Goal: Information Seeking & Learning: Learn about a topic

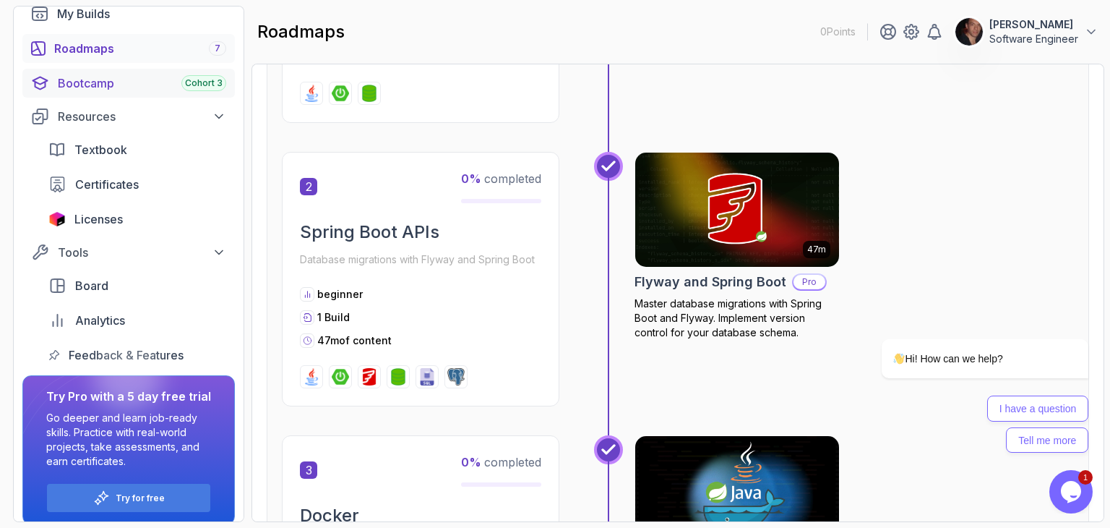
scroll to position [150, 0]
click at [135, 214] on div "Licenses" at bounding box center [150, 218] width 152 height 17
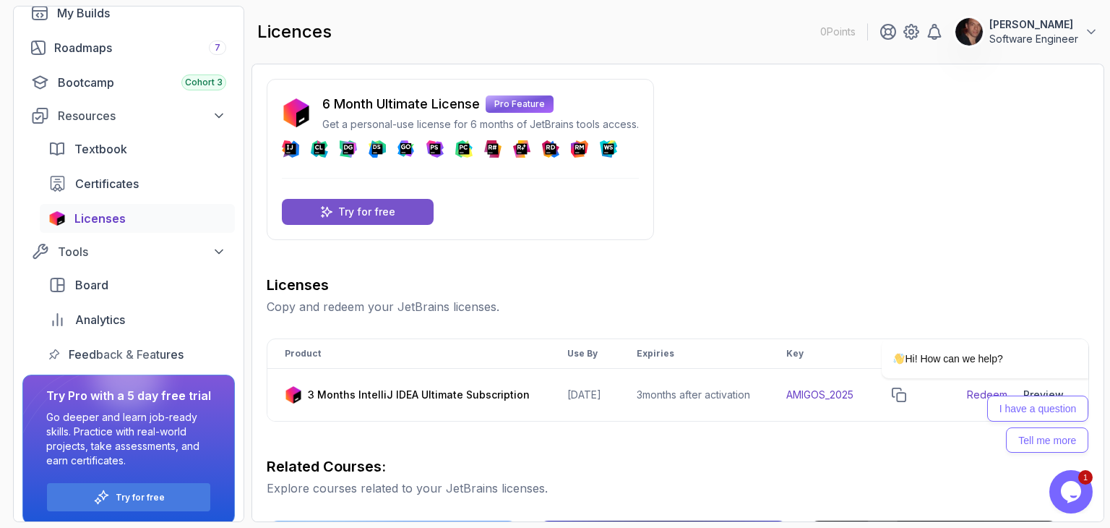
click at [369, 209] on p "Try for free" at bounding box center [366, 212] width 57 height 14
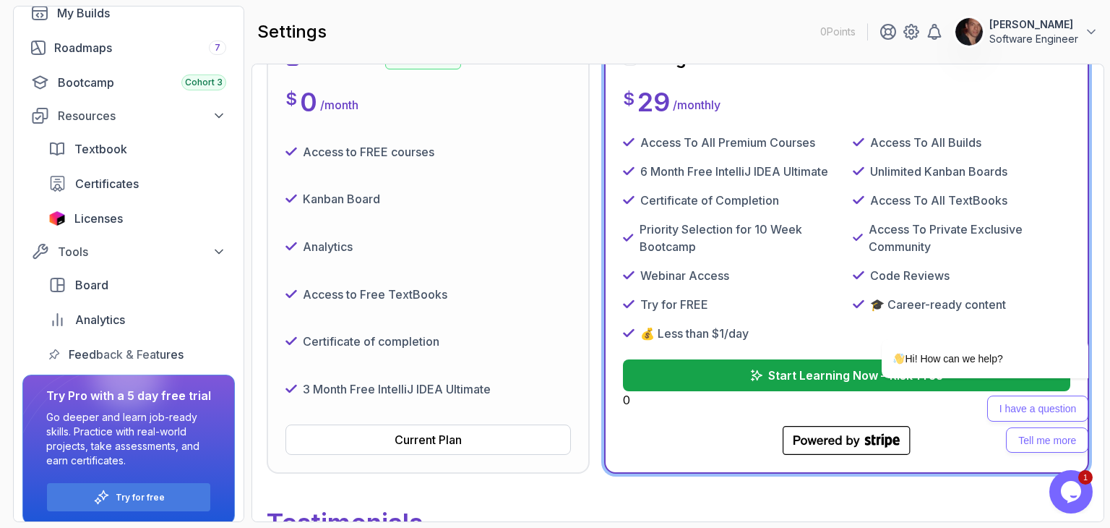
scroll to position [283, 0]
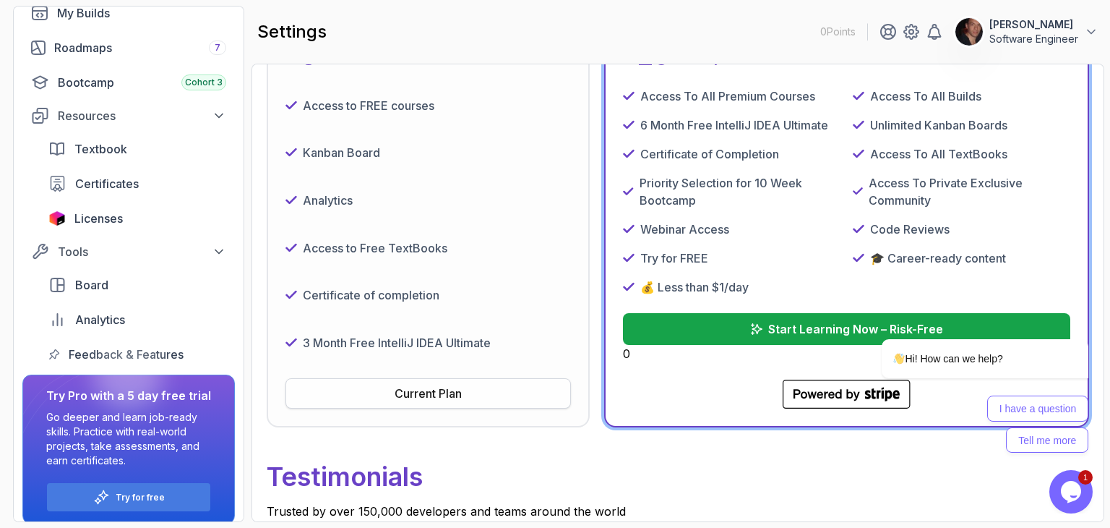
click at [437, 393] on div "Current Plan" at bounding box center [428, 393] width 67 height 17
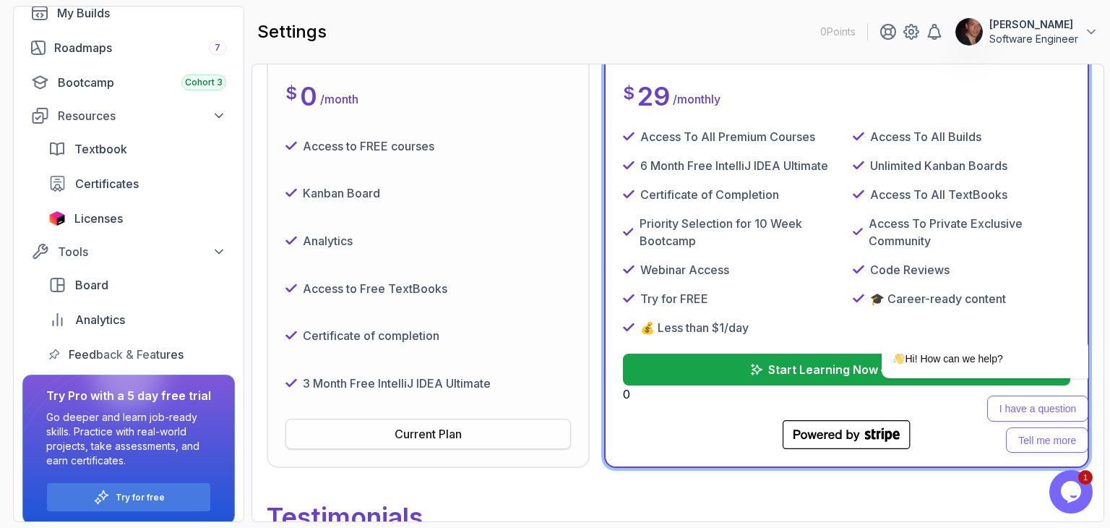
scroll to position [241, 0]
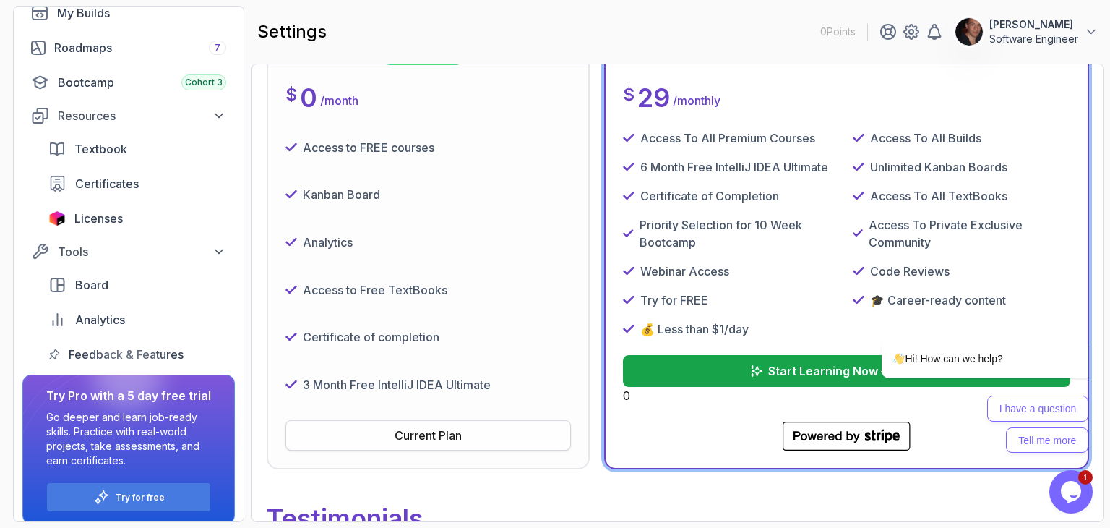
click at [428, 427] on div "Current Plan" at bounding box center [428, 435] width 67 height 17
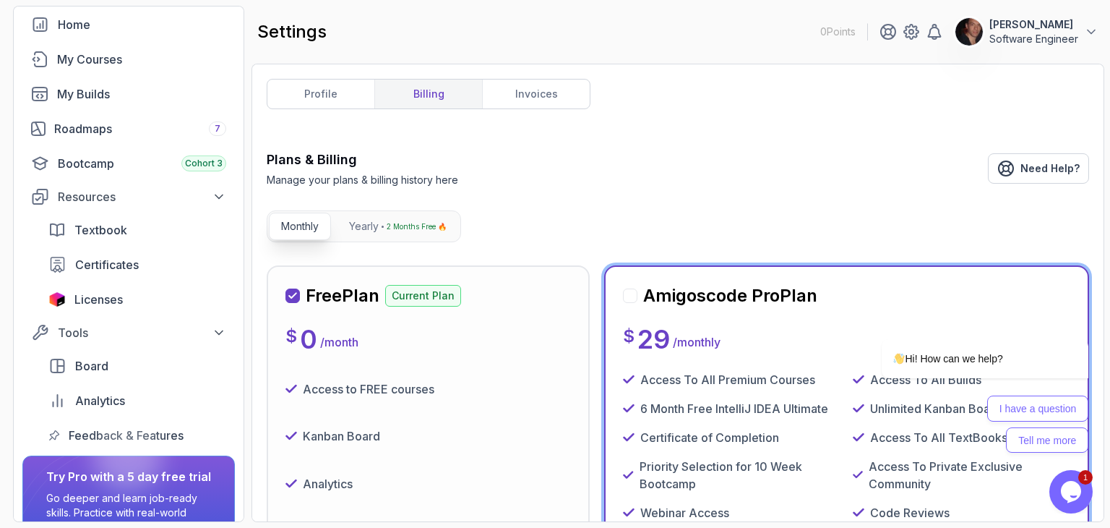
scroll to position [58, 0]
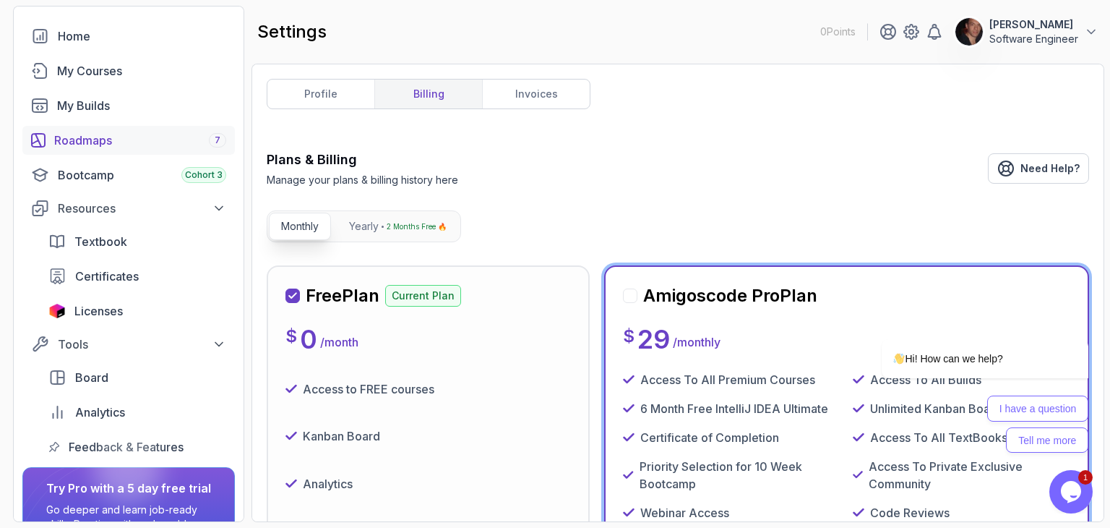
click at [72, 136] on div "Roadmaps 7" at bounding box center [140, 140] width 172 height 17
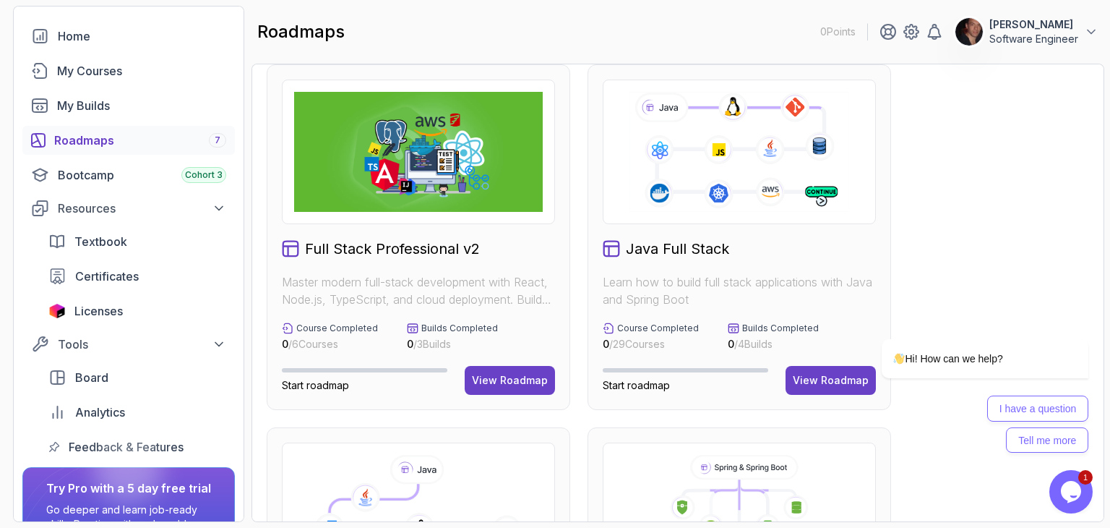
scroll to position [14, 0]
click at [829, 374] on div "View Roadmap" at bounding box center [831, 381] width 76 height 14
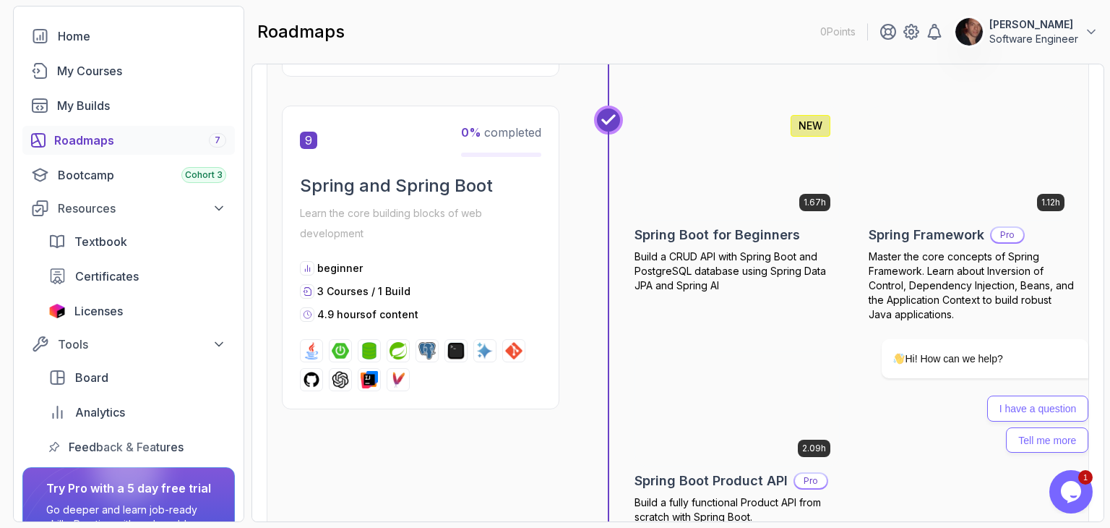
scroll to position [2695, 0]
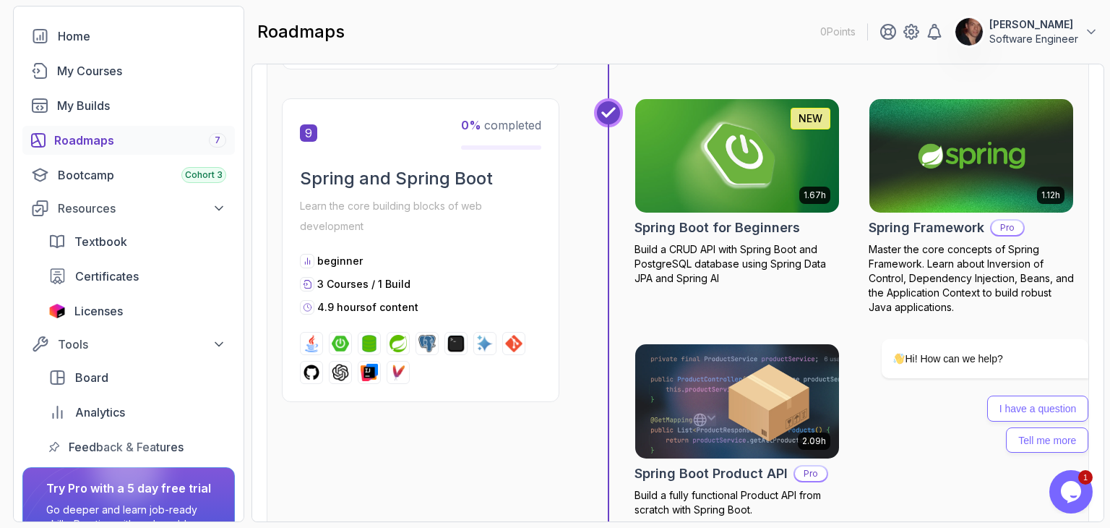
click at [452, 255] on div "beginner" at bounding box center [420, 261] width 241 height 14
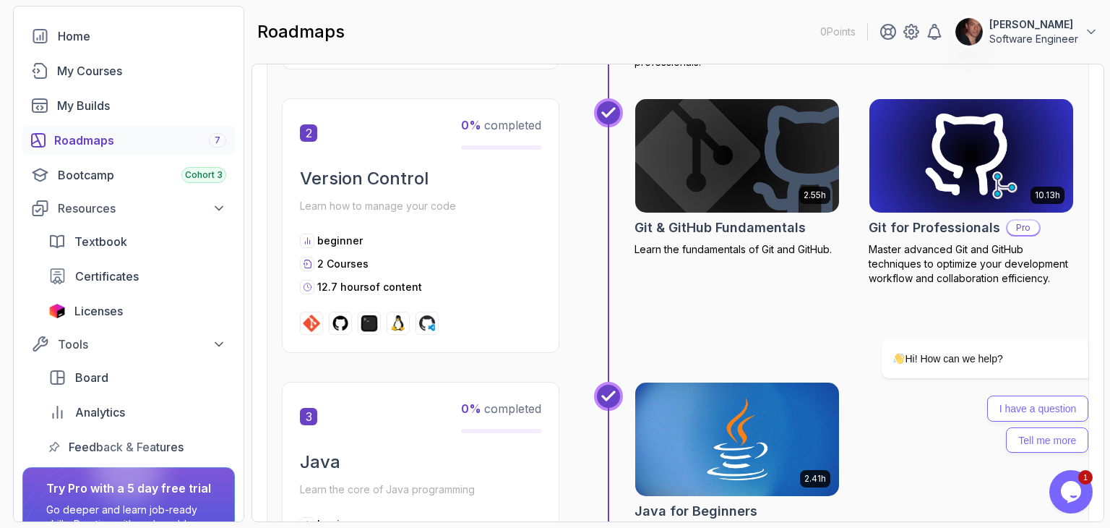
scroll to position [711, 0]
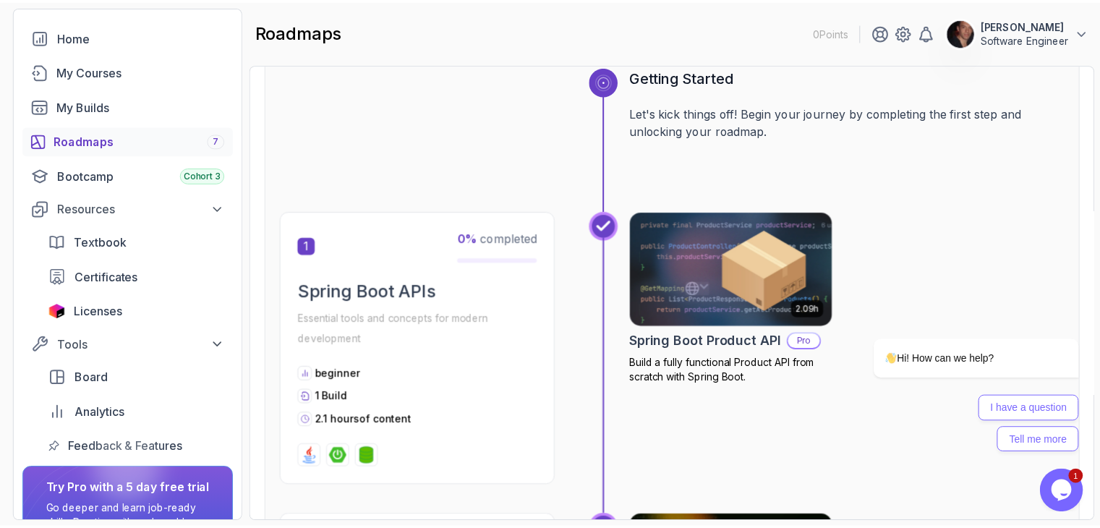
scroll to position [597, 0]
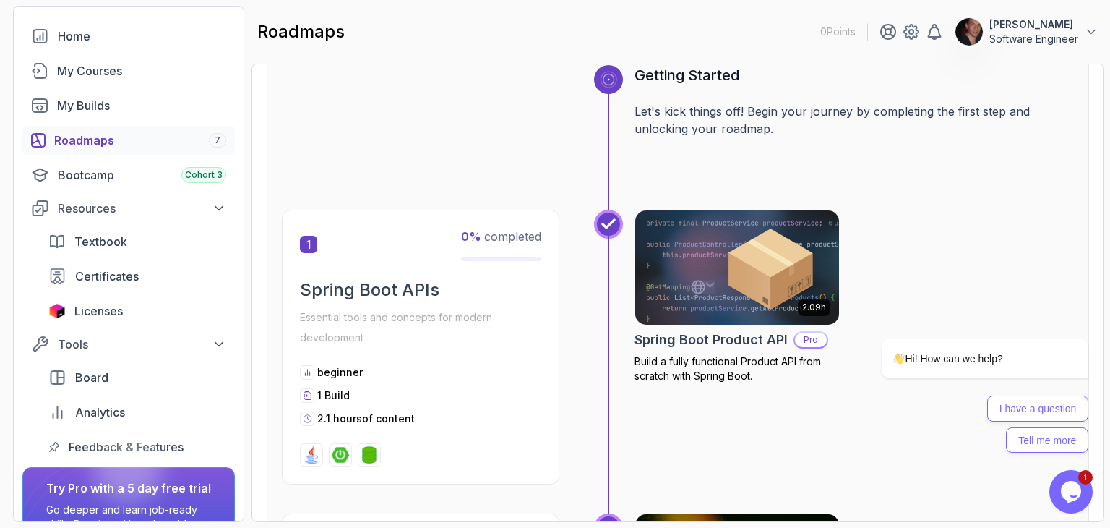
click at [708, 258] on img at bounding box center [737, 267] width 214 height 120
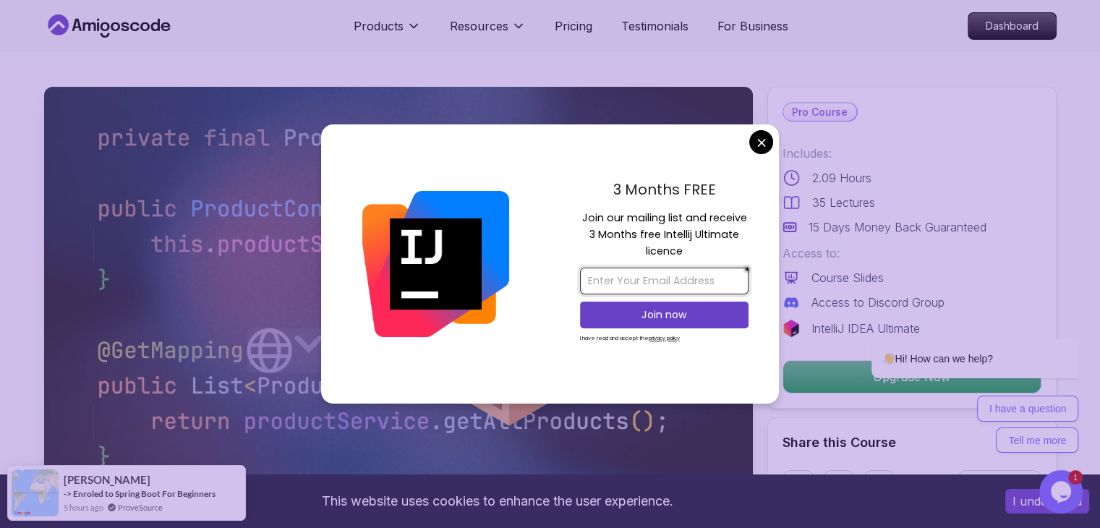
click at [652, 285] on input "email" at bounding box center [664, 280] width 168 height 27
type input "[EMAIL_ADDRESS][DOMAIN_NAME]"
click at [677, 318] on p "Join now" at bounding box center [664, 314] width 137 height 14
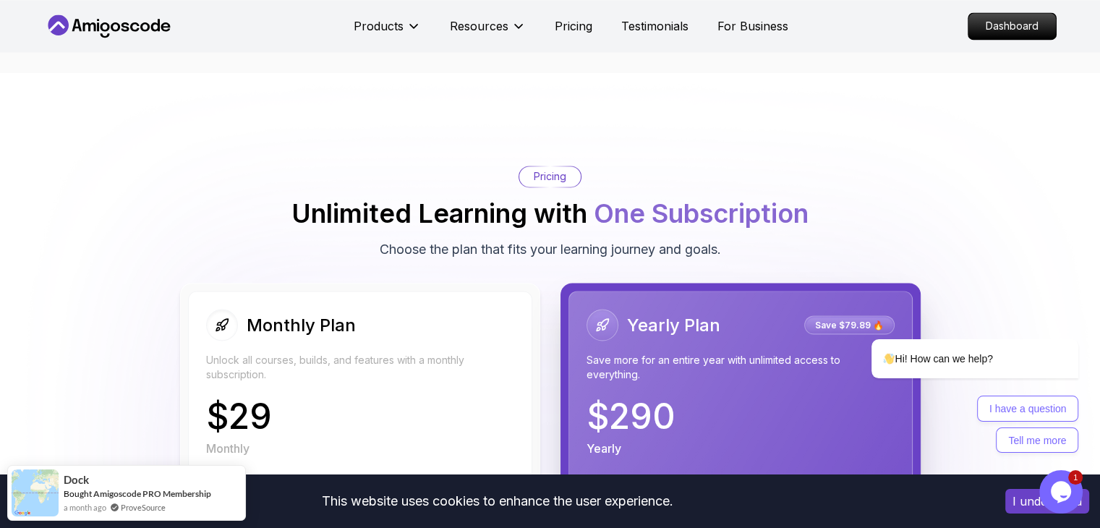
scroll to position [2446, 0]
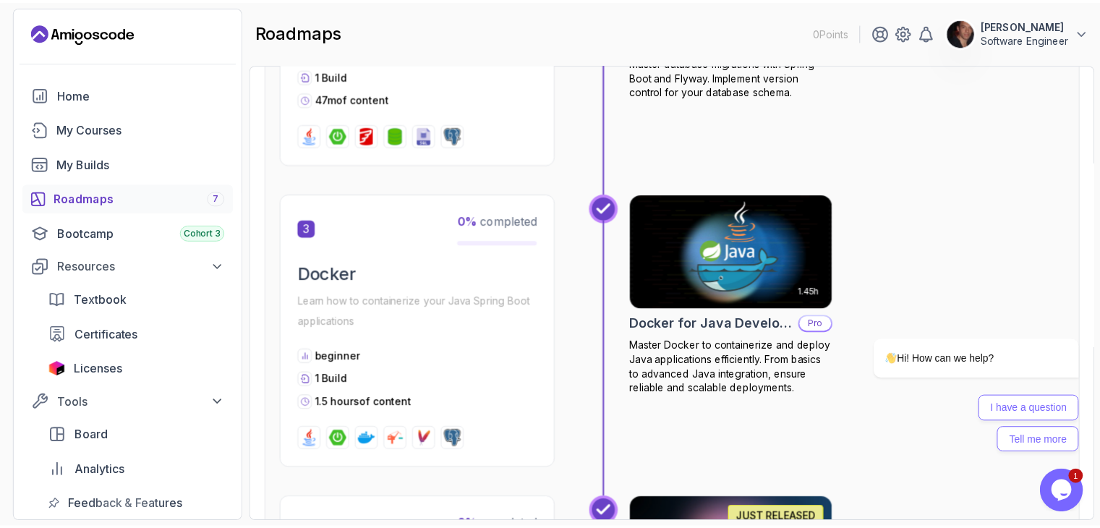
scroll to position [1200, 0]
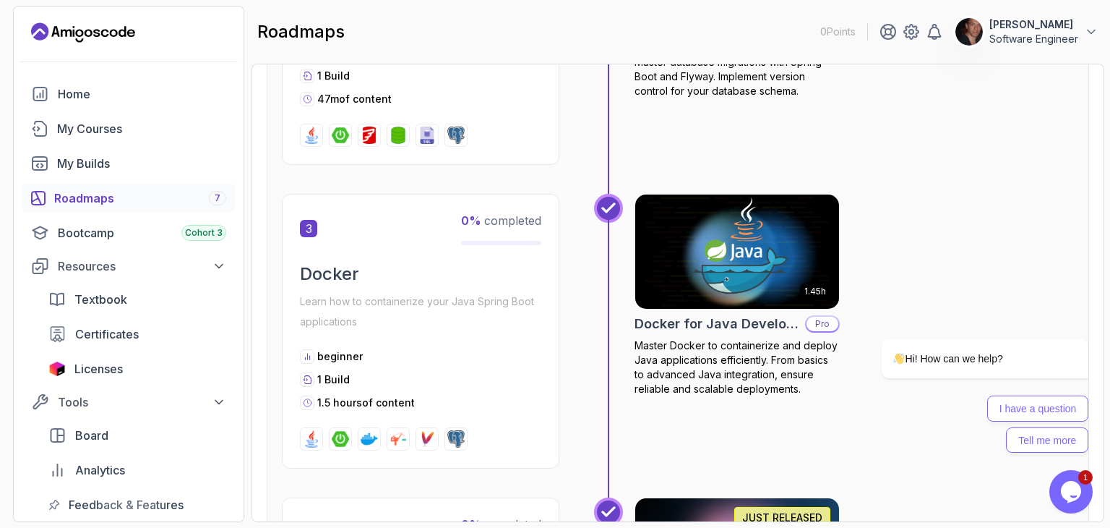
click at [732, 236] on img at bounding box center [737, 252] width 214 height 120
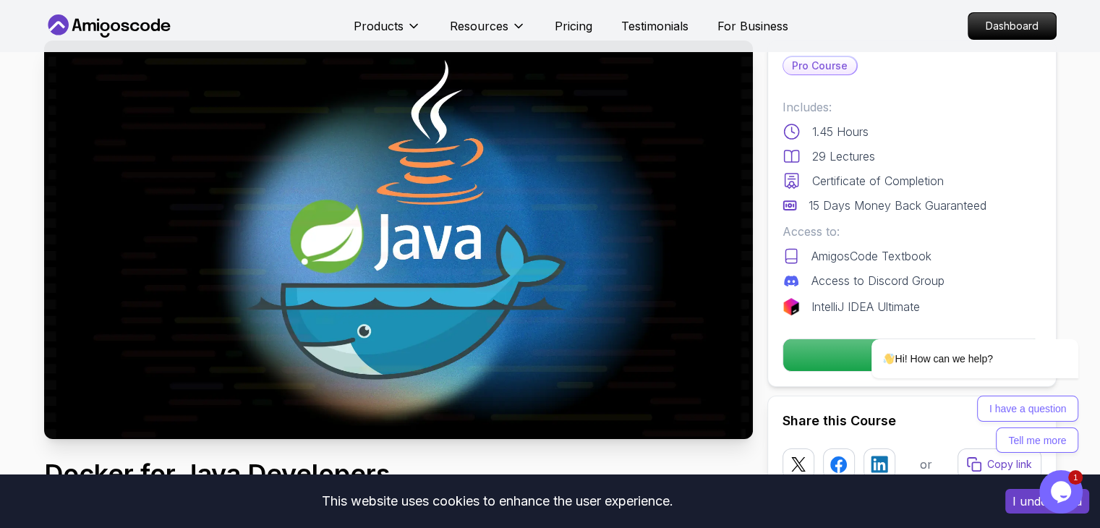
scroll to position [20, 0]
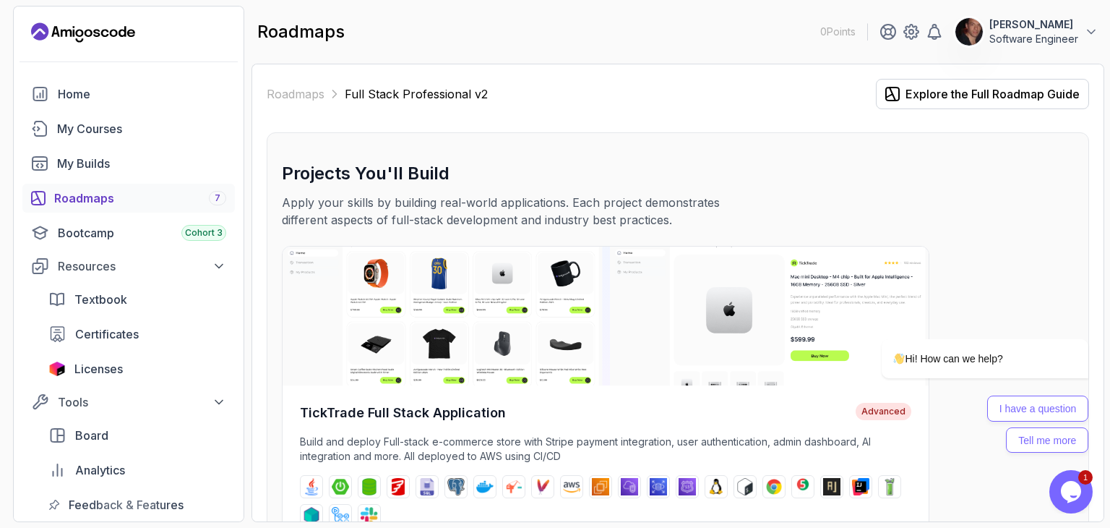
click at [1079, 504] on button "Opens Chat This icon Opens the chat window." at bounding box center [1071, 491] width 43 height 43
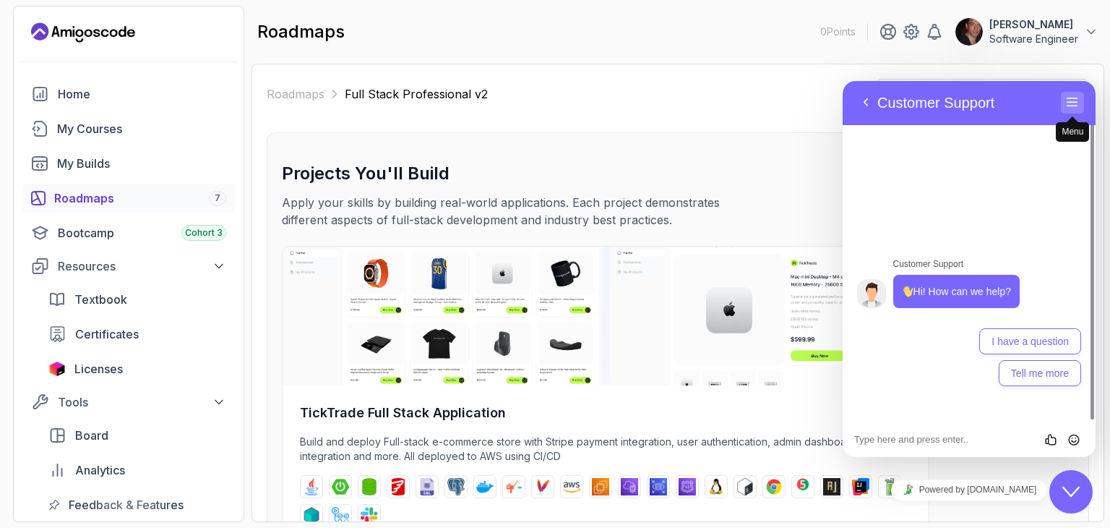
click at [1070, 100] on button "Menu" at bounding box center [1072, 103] width 23 height 22
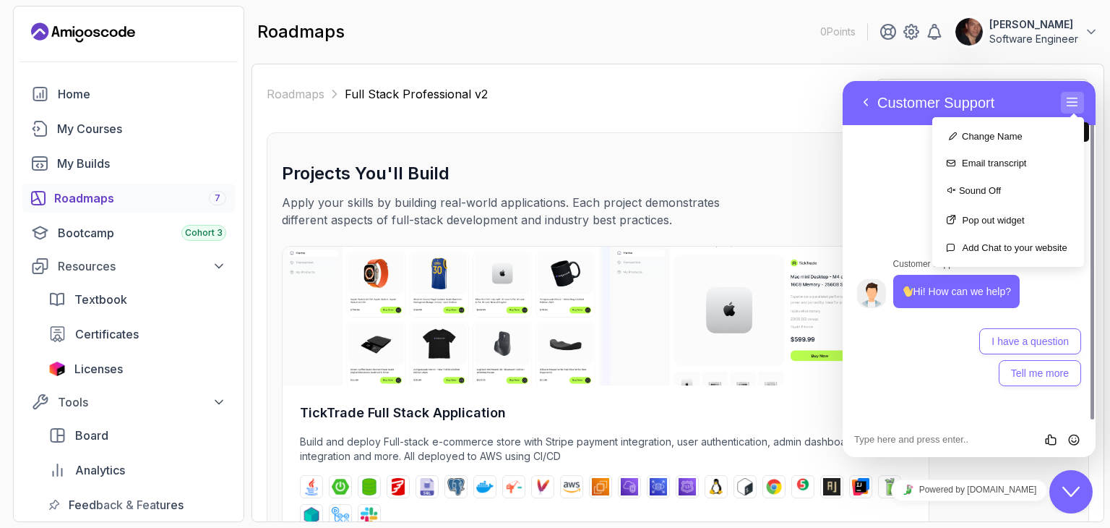
click at [1070, 100] on button "Menu" at bounding box center [1072, 103] width 23 height 22
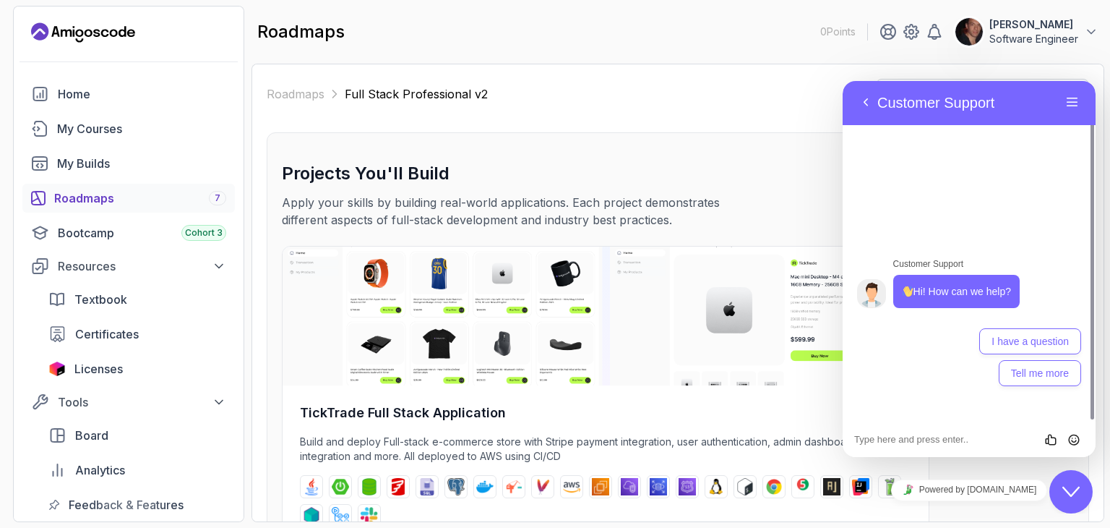
click at [791, 100] on div "Roadmaps Full Stack Professional v2 Explore the Full Roadmap Guide" at bounding box center [678, 94] width 823 height 30
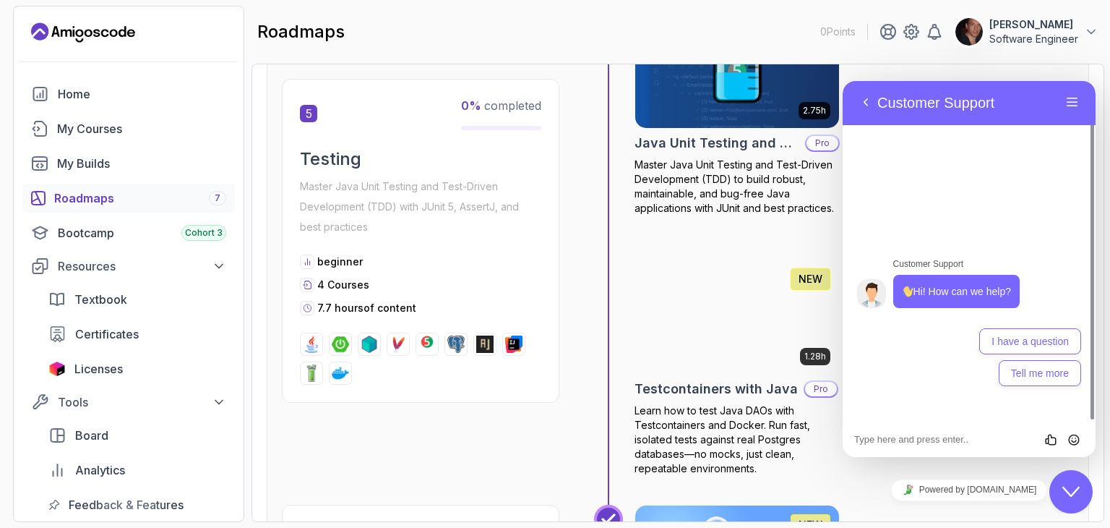
scroll to position [1995, 0]
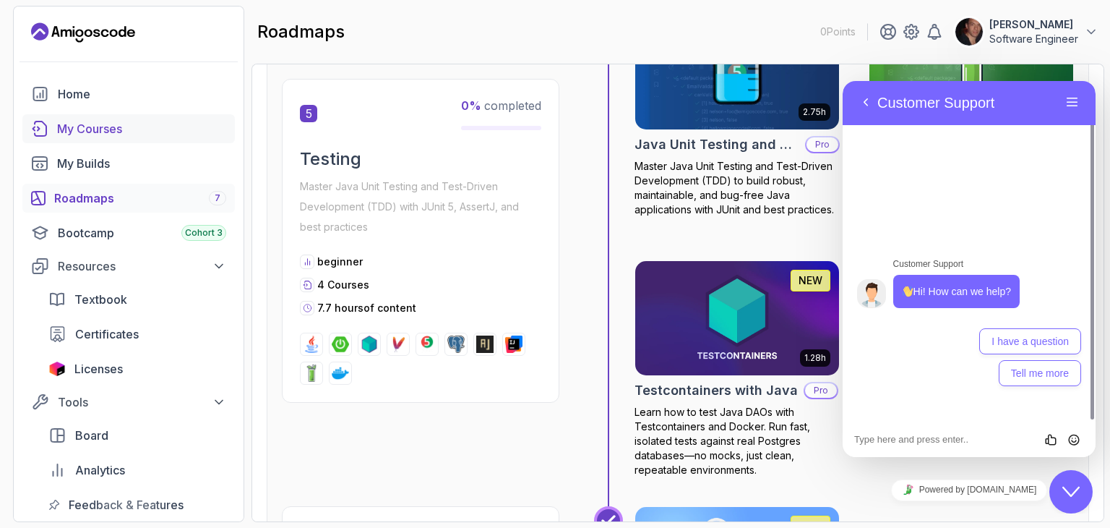
click at [134, 114] on link "My Courses" at bounding box center [128, 128] width 213 height 29
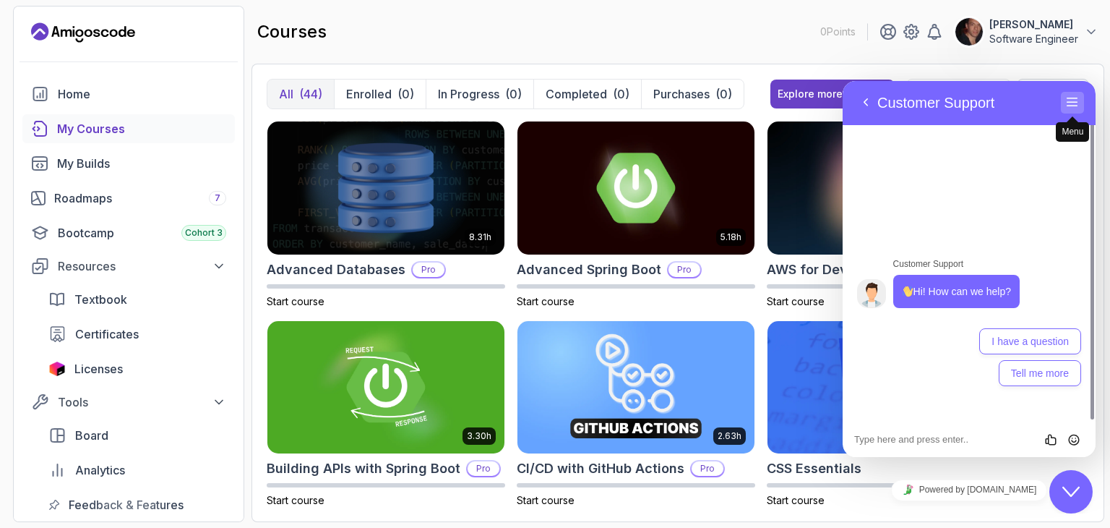
click at [1079, 109] on button "Menu" at bounding box center [1072, 103] width 23 height 22
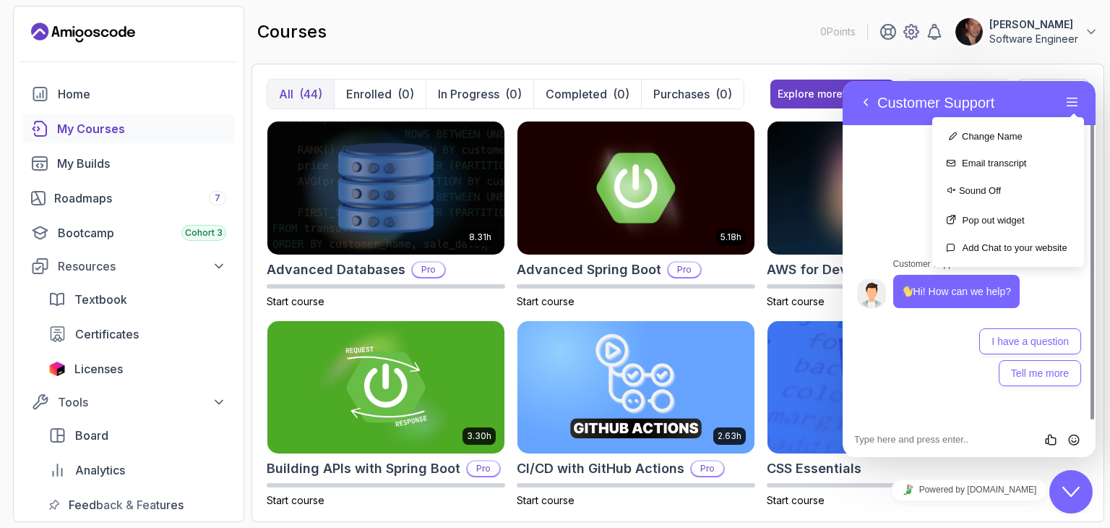
click at [1077, 486] on icon "Close Chat This icon closes the chat window." at bounding box center [1071, 491] width 17 height 17
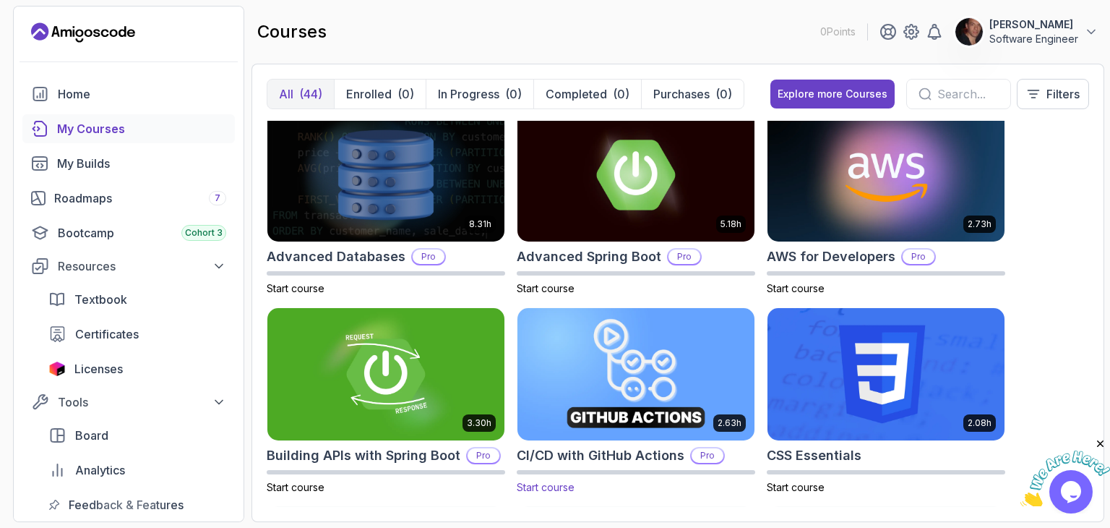
scroll to position [12, 0]
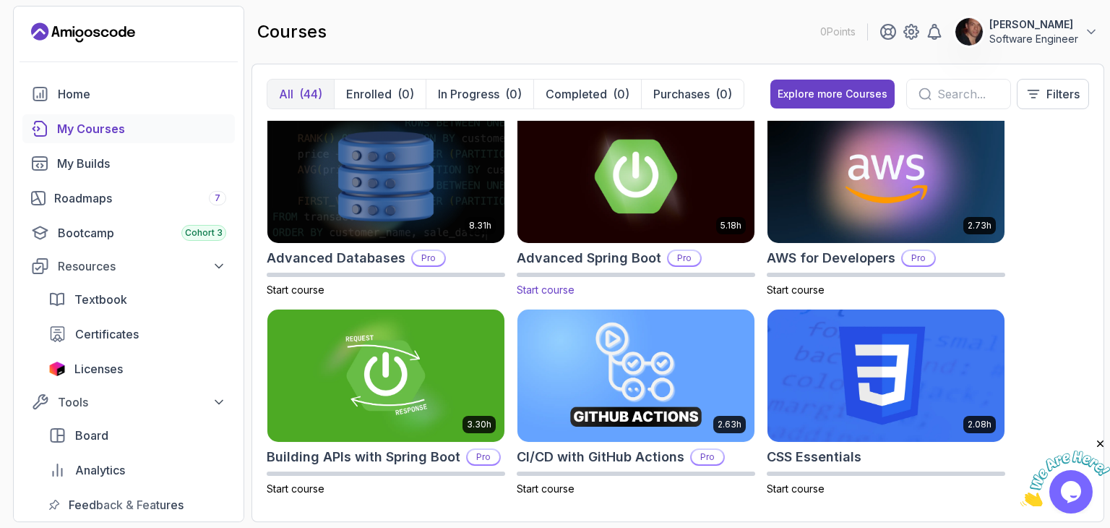
click at [677, 245] on div "5.18h Advanced Spring Boot Pro Start course" at bounding box center [636, 203] width 239 height 188
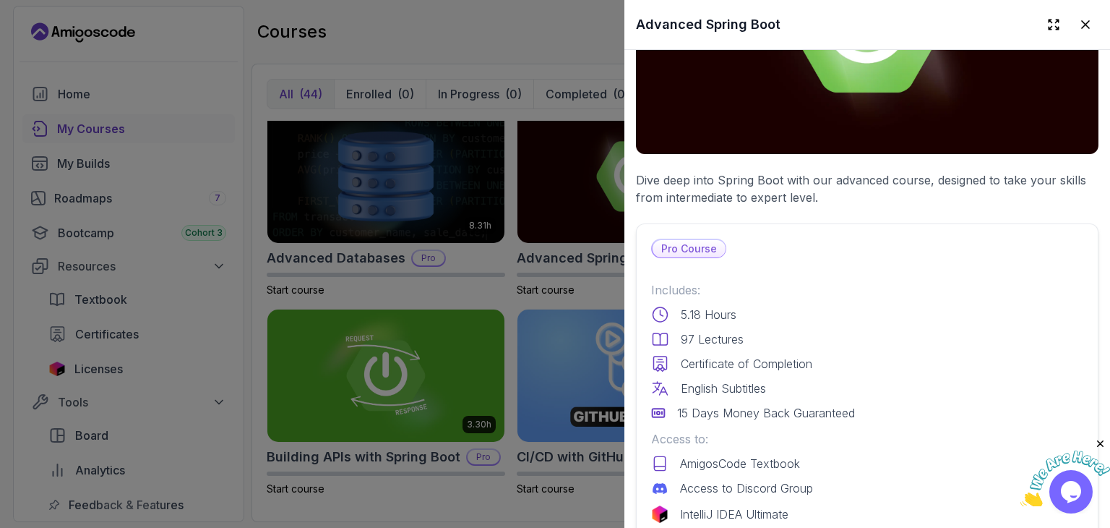
scroll to position [162, 0]
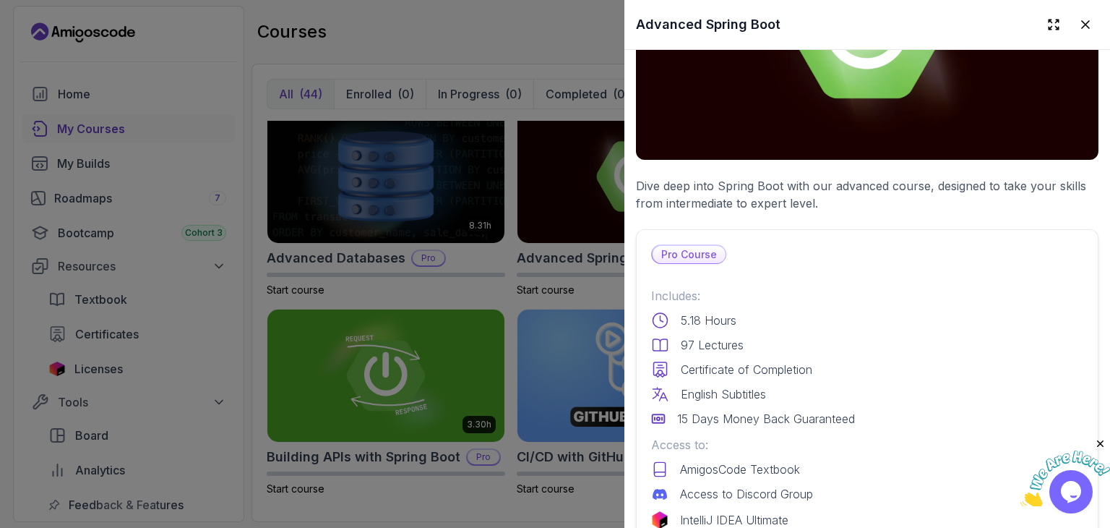
click at [453, 35] on div at bounding box center [555, 264] width 1110 height 528
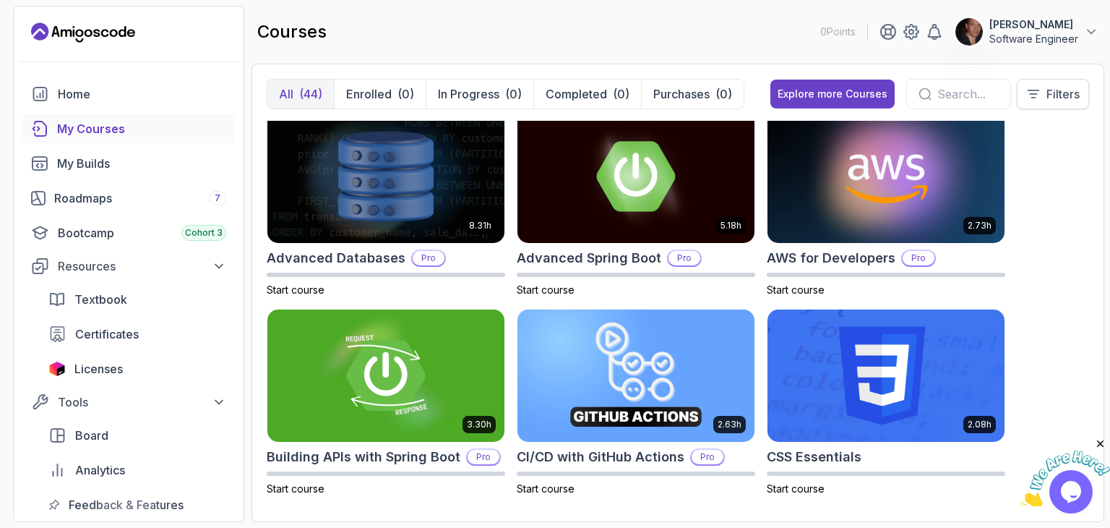
click at [1032, 89] on icon at bounding box center [1034, 94] width 14 height 14
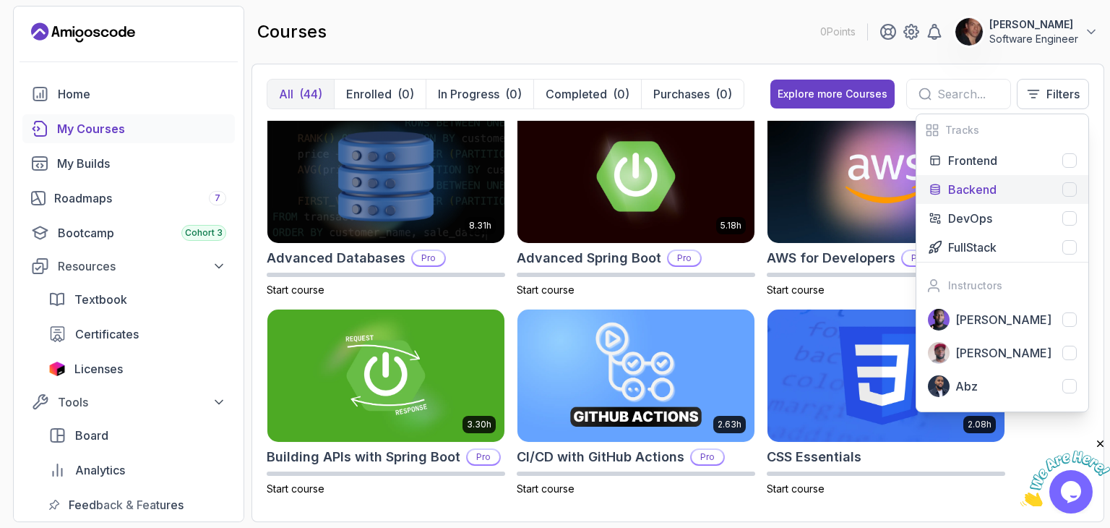
click at [977, 197] on p "Backend" at bounding box center [973, 189] width 48 height 17
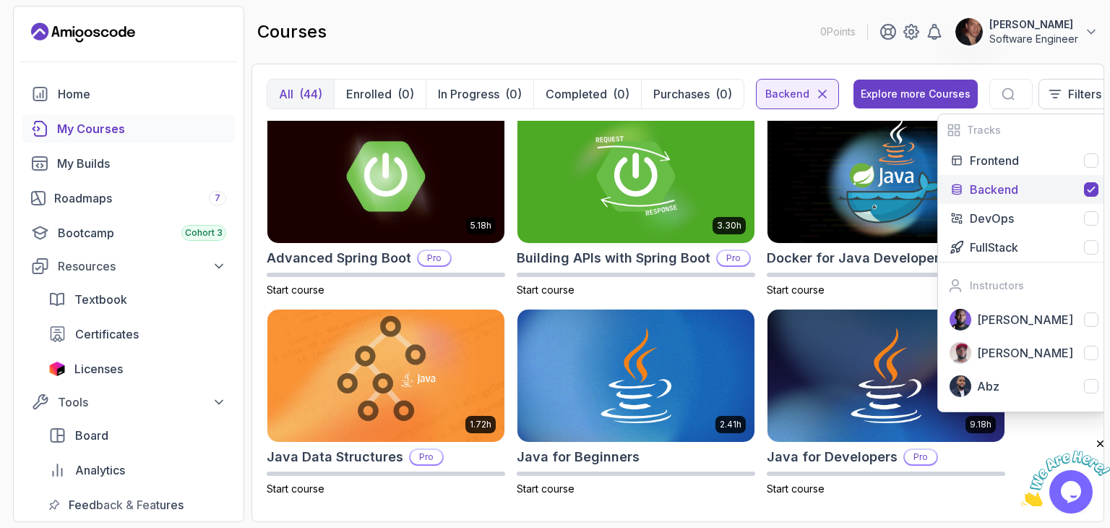
click at [703, 36] on div "courses 0 Points Damian Zulcovsky Software Engineer" at bounding box center [678, 32] width 853 height 52
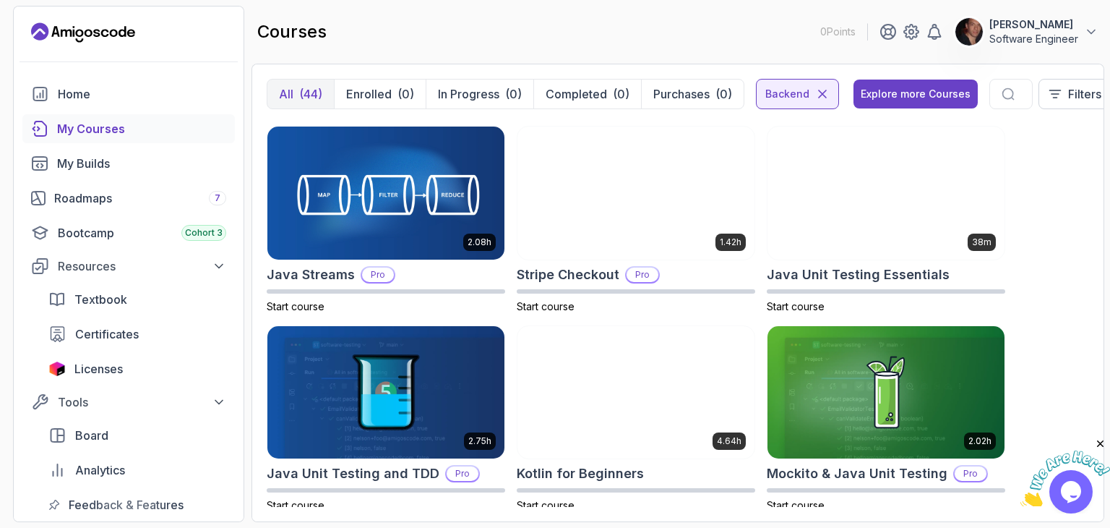
scroll to position [815, 0]
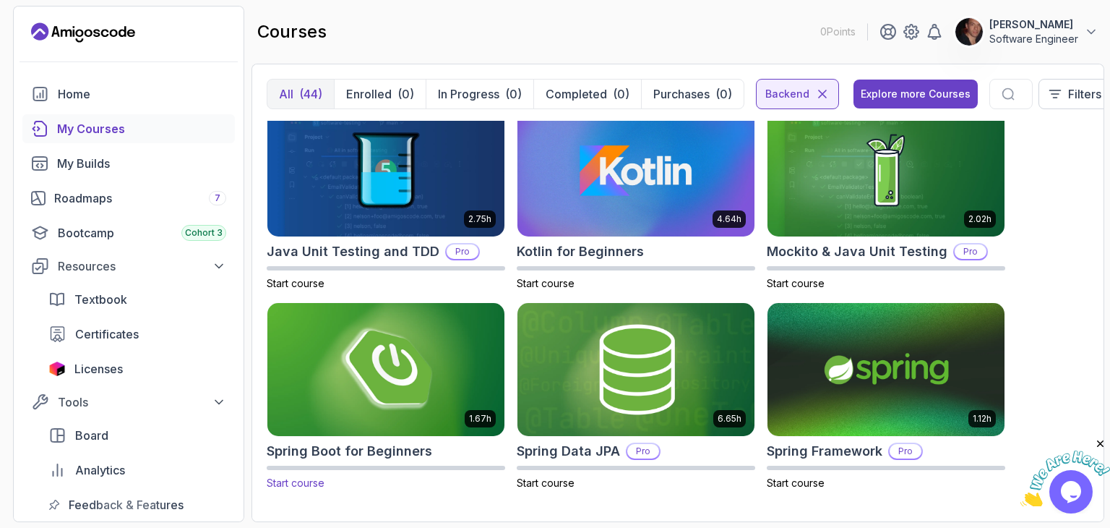
click at [328, 369] on img at bounding box center [386, 370] width 249 height 140
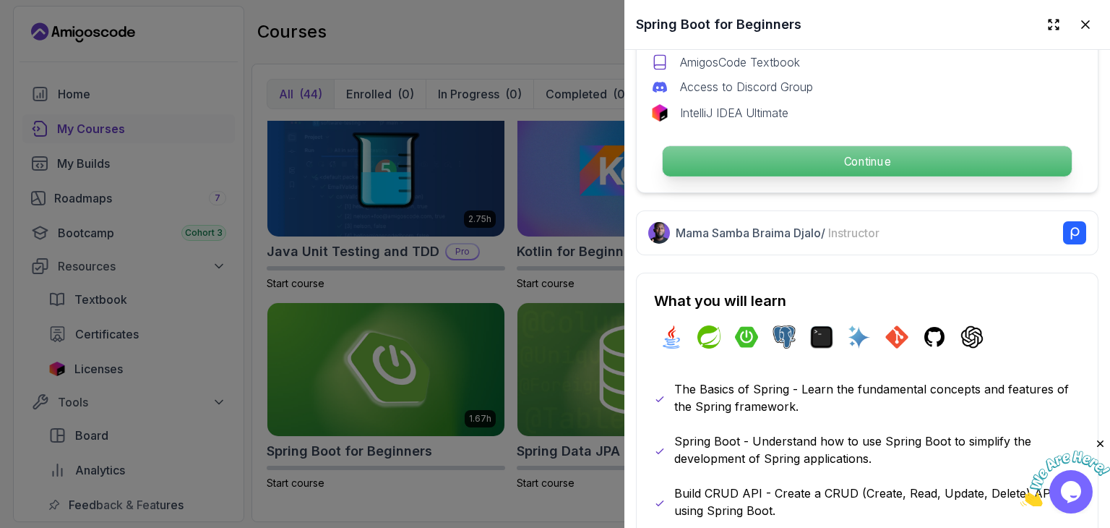
scroll to position [545, 0]
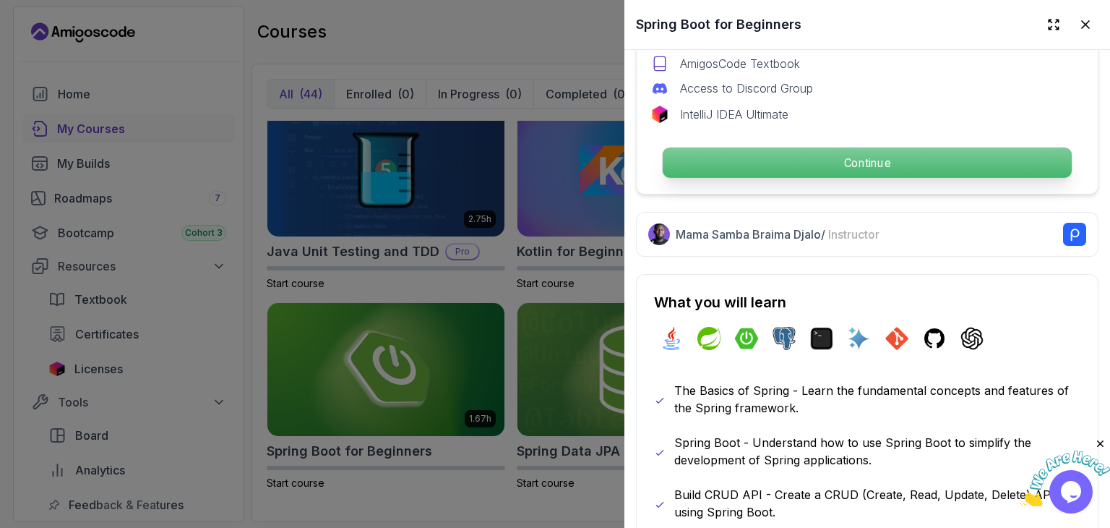
click at [848, 161] on p "Continue" at bounding box center [867, 162] width 409 height 30
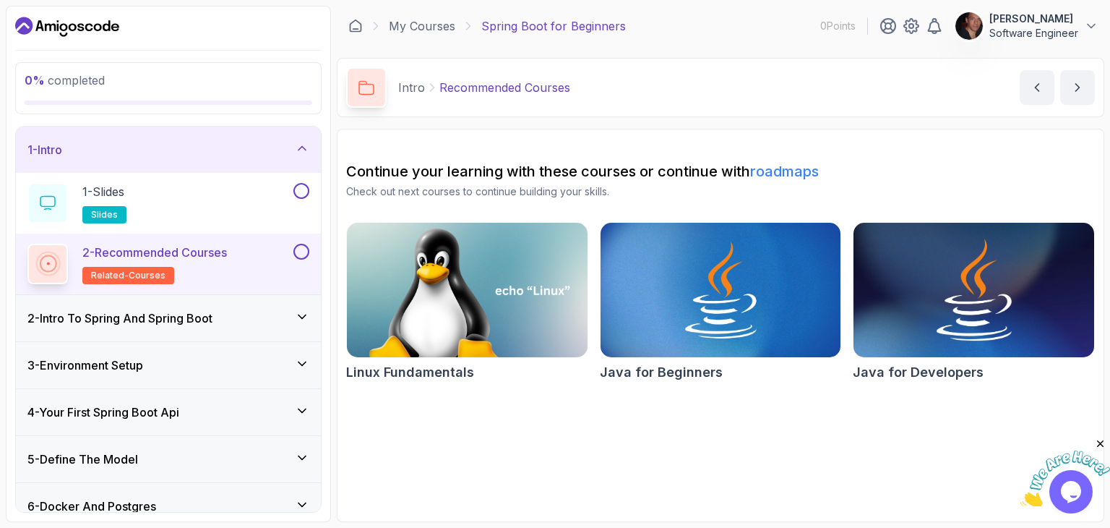
click at [913, 281] on img at bounding box center [974, 290] width 252 height 142
click at [899, 270] on img at bounding box center [974, 290] width 252 height 142
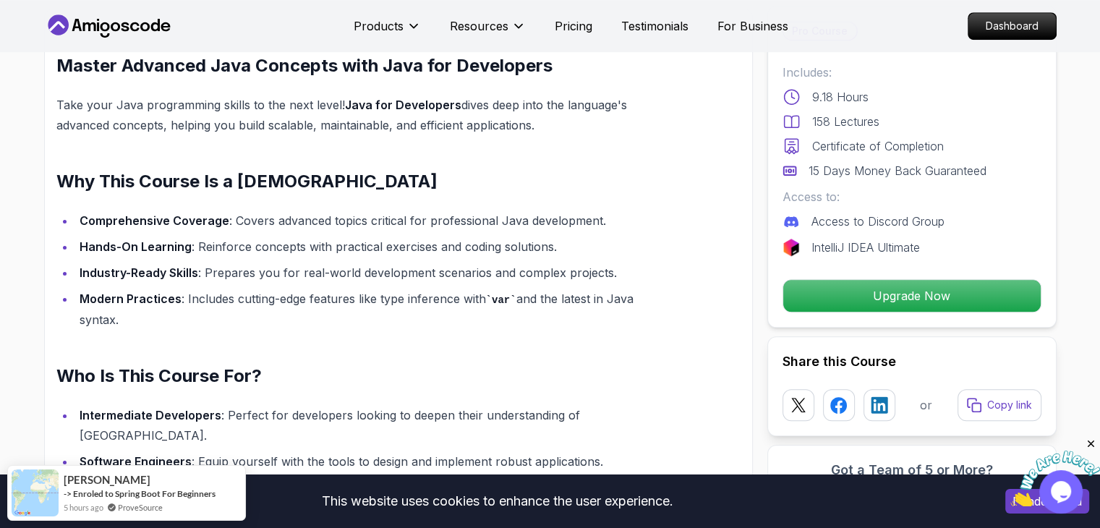
scroll to position [1028, 0]
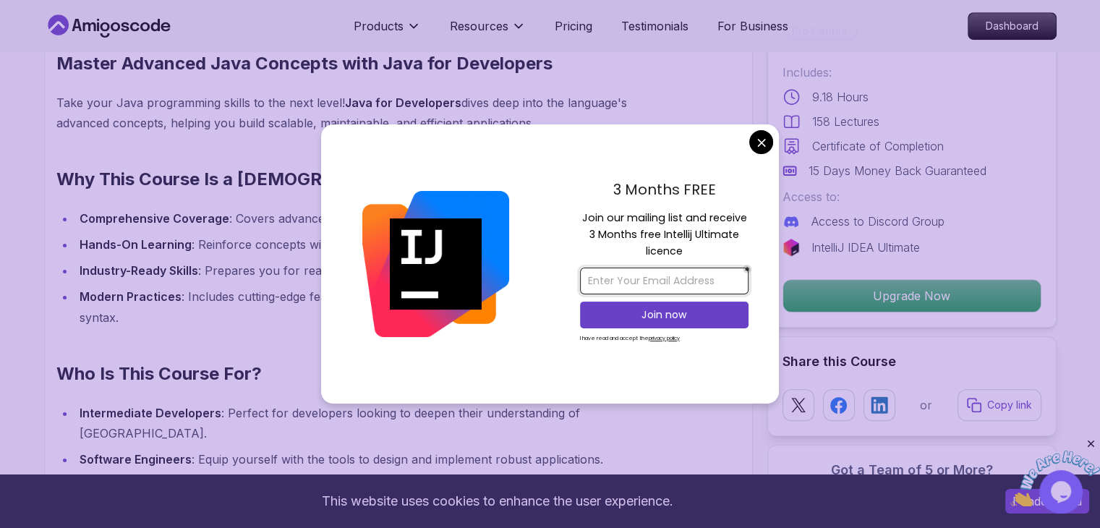
click at [596, 275] on input "email" at bounding box center [664, 280] width 168 height 27
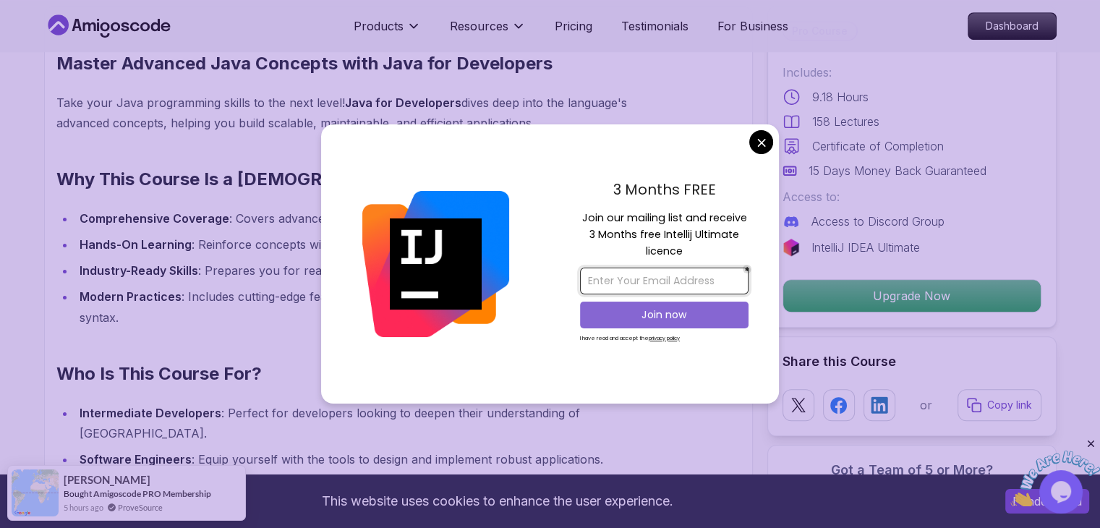
type input "[EMAIL_ADDRESS][DOMAIN_NAME]"
click at [663, 312] on p "Join now" at bounding box center [664, 314] width 137 height 14
